Goal: Information Seeking & Learning: Learn about a topic

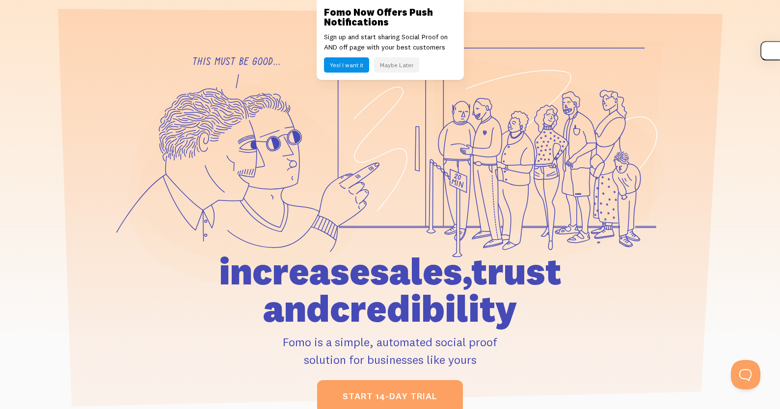
scroll to position [49, 0]
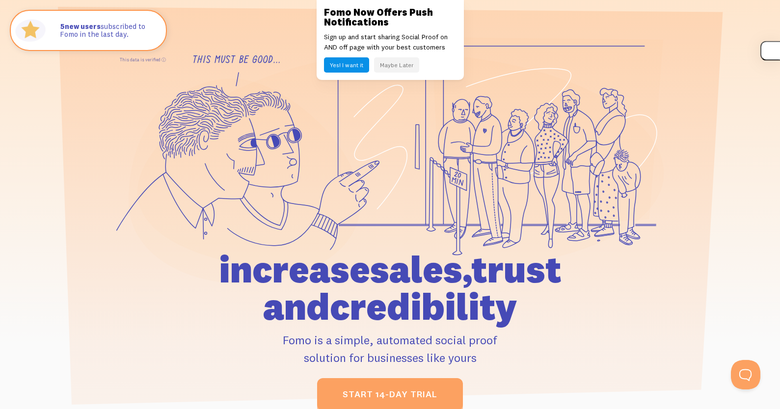
click at [393, 64] on button "Maybe Later" at bounding box center [396, 64] width 45 height 15
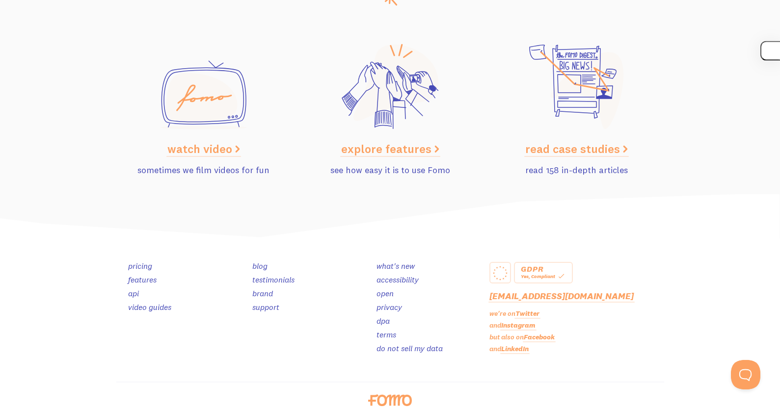
scroll to position [4953, 0]
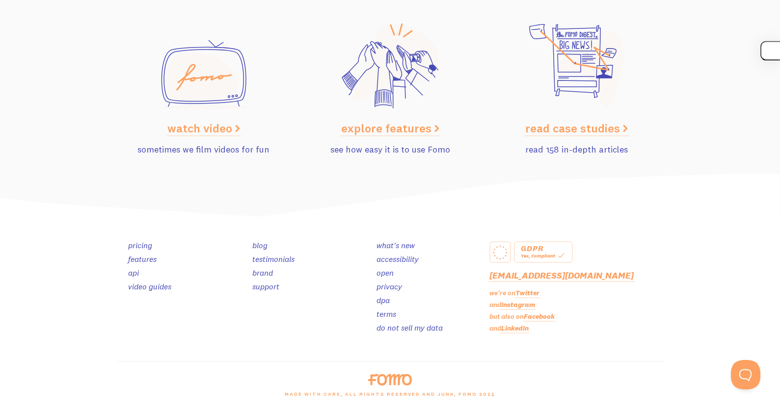
click at [278, 259] on link "testimonials" at bounding box center [273, 259] width 42 height 10
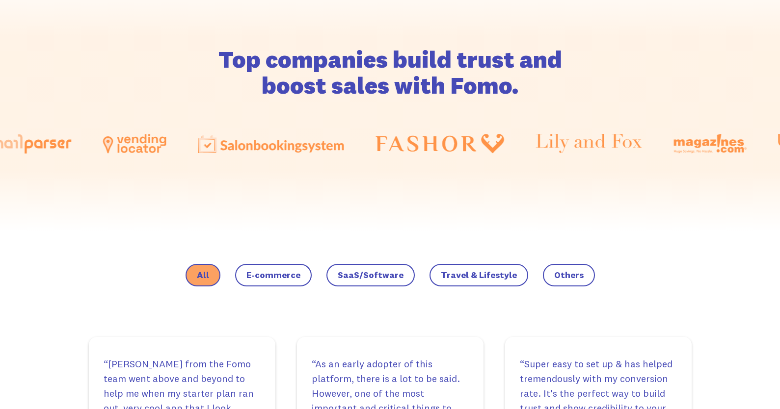
scroll to position [487, 0]
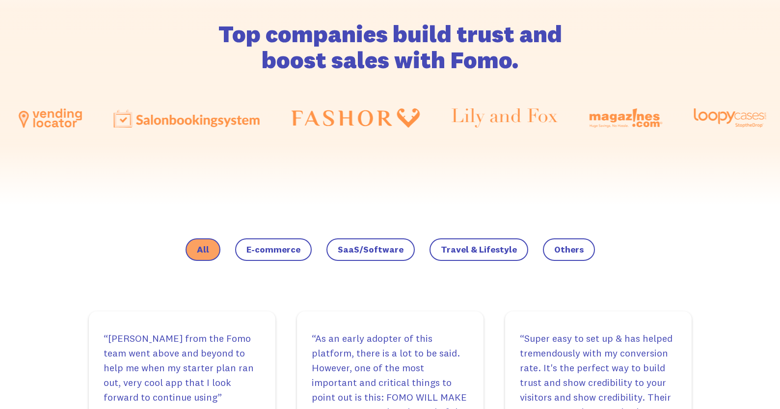
click at [640, 126] on img at bounding box center [626, 118] width 73 height 20
